Goal: Navigation & Orientation: Find specific page/section

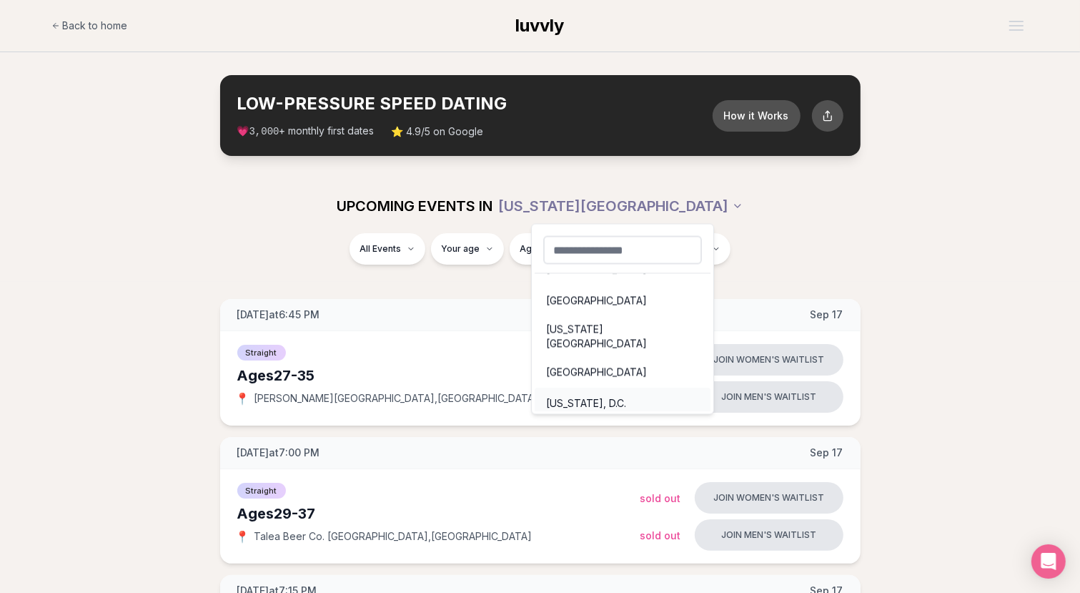
click at [610, 388] on div "[US_STATE], D.C." at bounding box center [623, 403] width 176 height 31
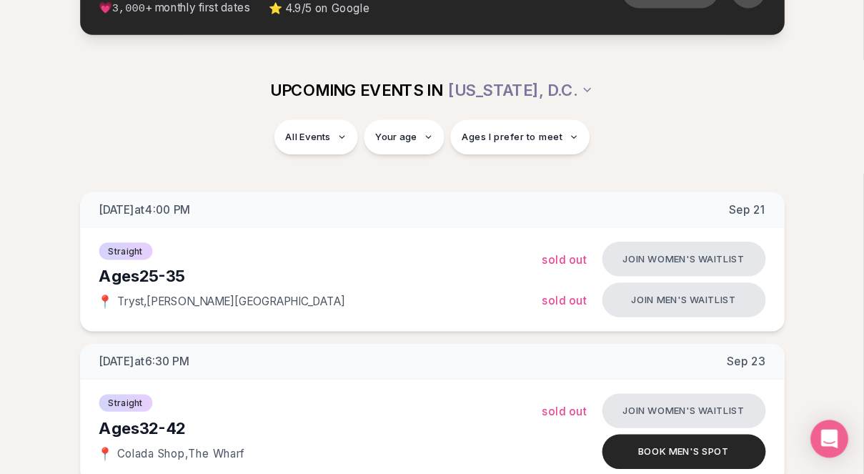
scroll to position [124, 0]
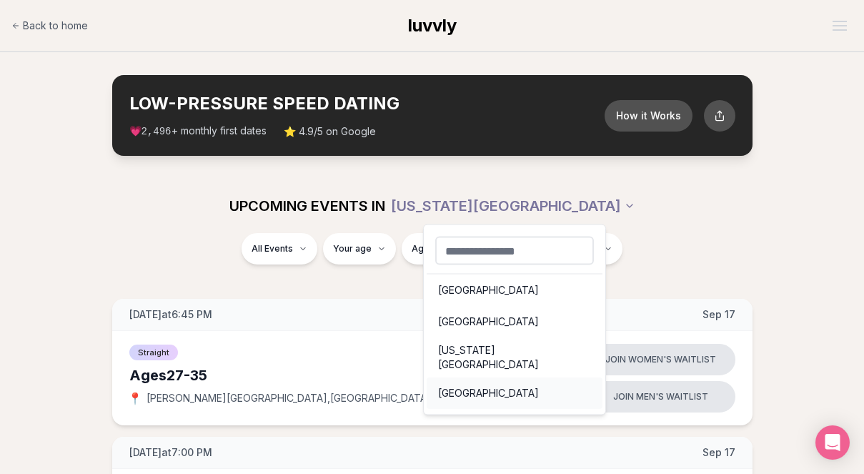
scroll to position [20, 0]
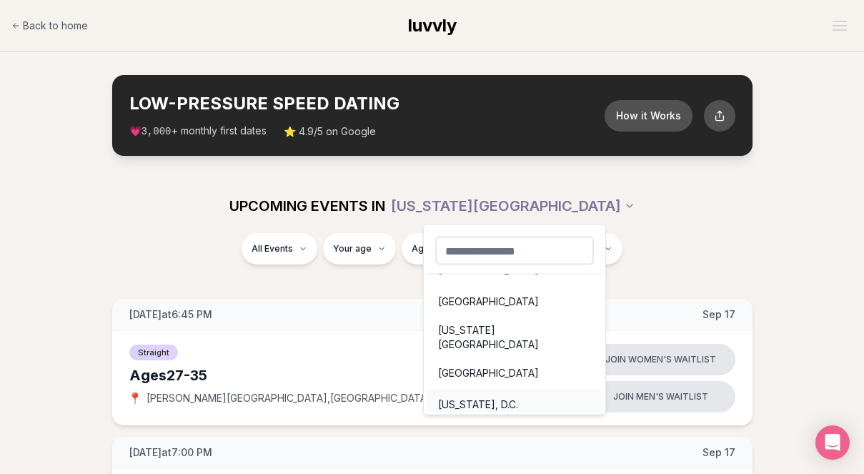
click at [522, 389] on div "[US_STATE], D.C." at bounding box center [515, 404] width 176 height 31
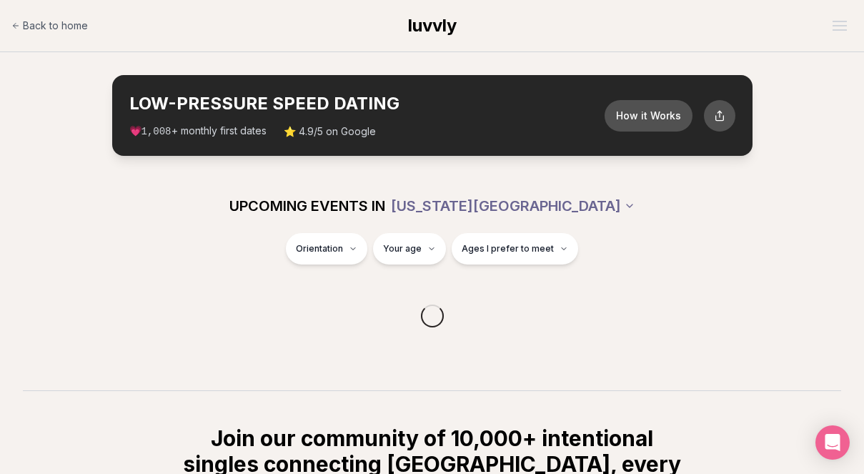
click at [535, 220] on html "Back to home luvvly LOW-PRESSURE SPEED DATING How it Works 💗 1,008 + monthly fi…" at bounding box center [432, 374] width 864 height 748
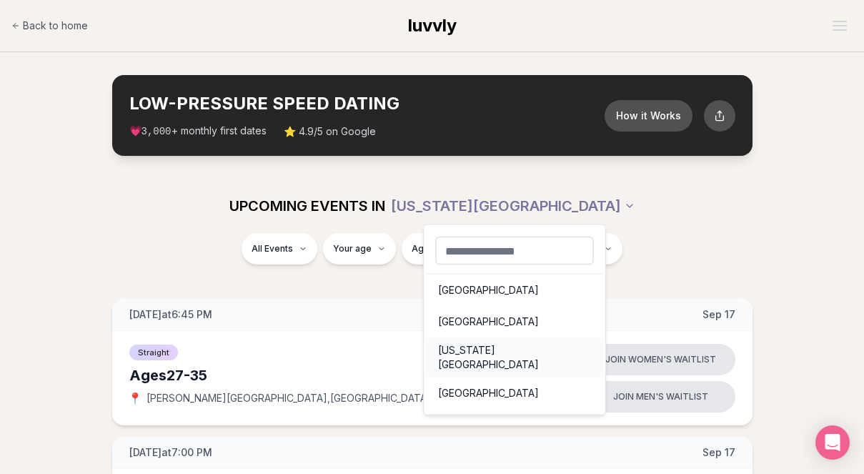
scroll to position [20, 0]
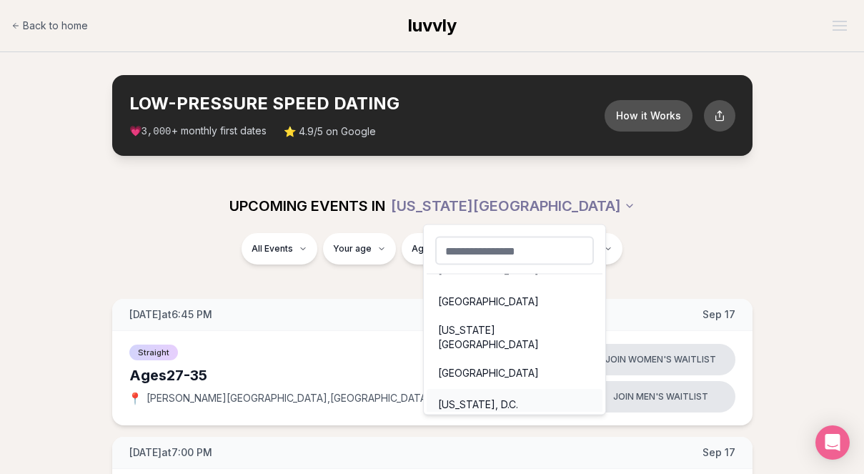
click at [495, 393] on div "[US_STATE], D.C." at bounding box center [515, 404] width 176 height 31
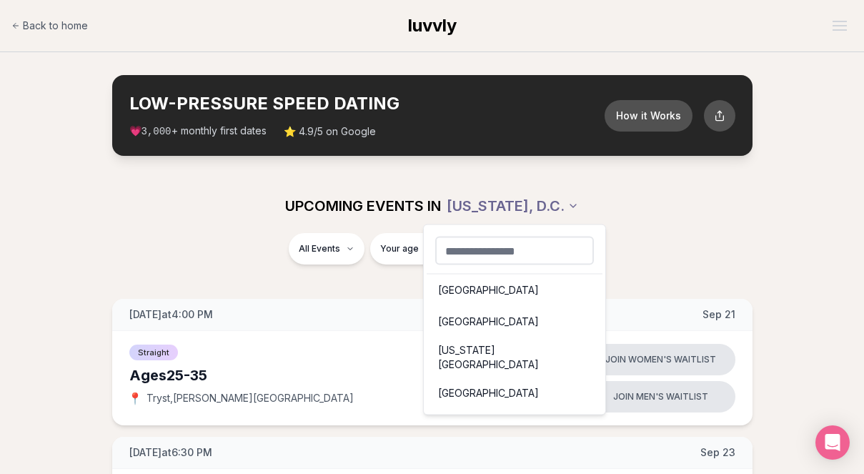
click at [497, 294] on div "[GEOGRAPHIC_DATA]" at bounding box center [515, 290] width 176 height 31
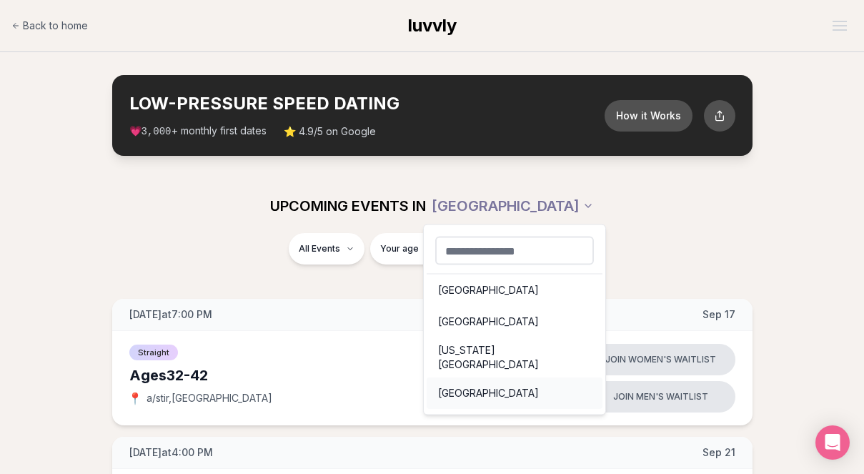
click at [485, 380] on div "[GEOGRAPHIC_DATA]" at bounding box center [515, 393] width 176 height 31
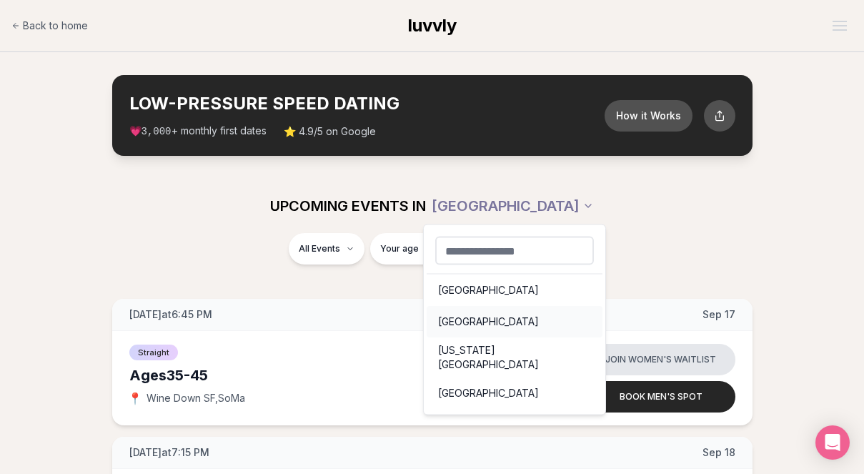
click at [488, 314] on div "[GEOGRAPHIC_DATA]" at bounding box center [515, 321] width 176 height 31
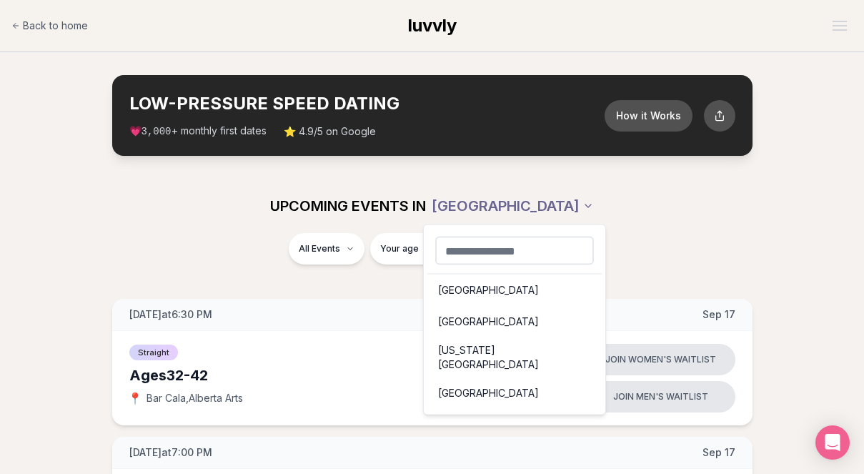
click at [487, 355] on div "[US_STATE][GEOGRAPHIC_DATA]" at bounding box center [515, 357] width 176 height 40
